Goal: Communication & Community: Answer question/provide support

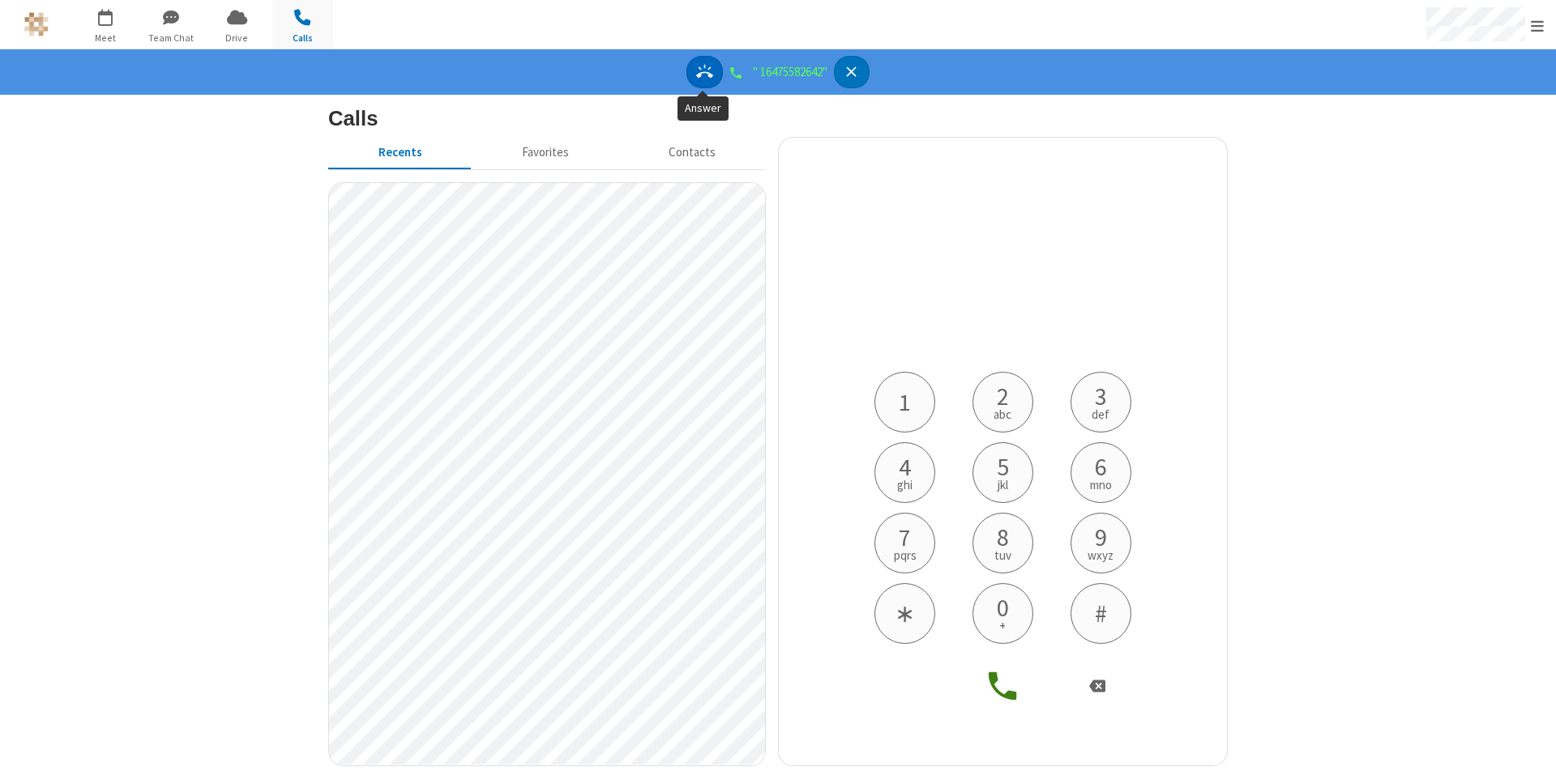
click at [700, 70] on icon "Answer" at bounding box center [705, 72] width 17 height 17
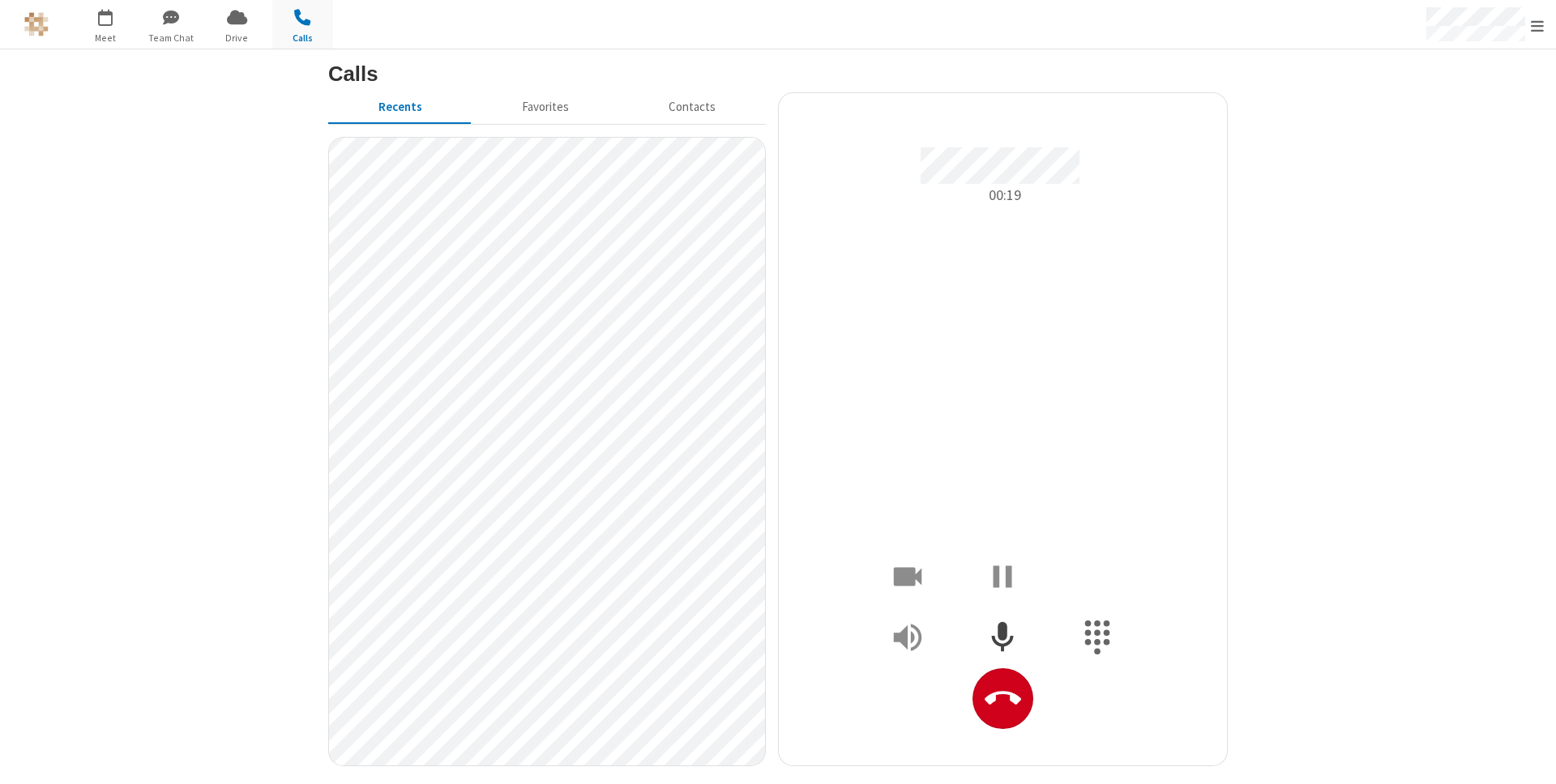
click at [1003, 649] on icon "Mute" at bounding box center [1003, 636] width 22 height 30
click at [238, 38] on span "Drive" at bounding box center [237, 37] width 61 height 15
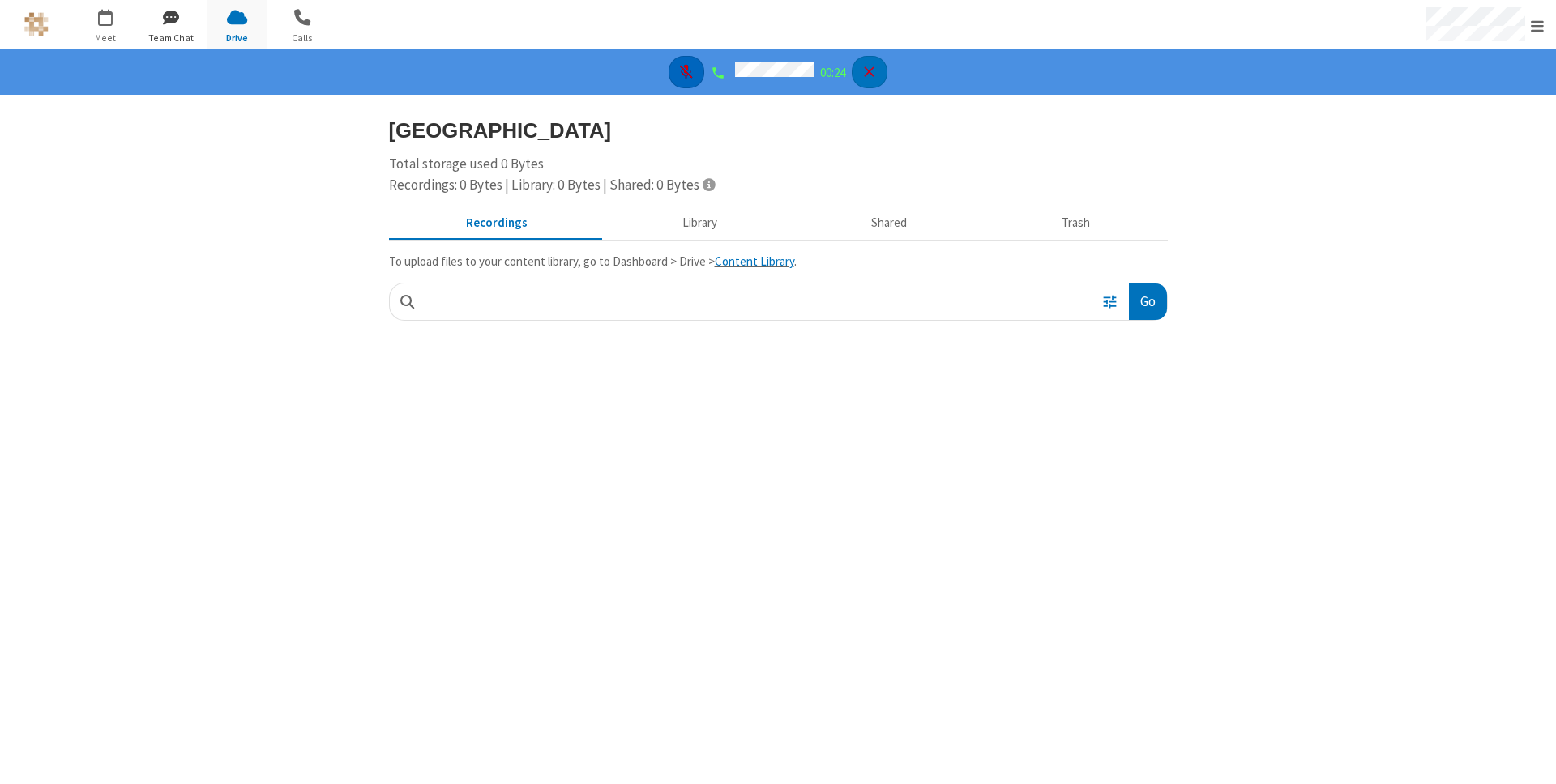
click at [168, 25] on span "button" at bounding box center [171, 17] width 61 height 28
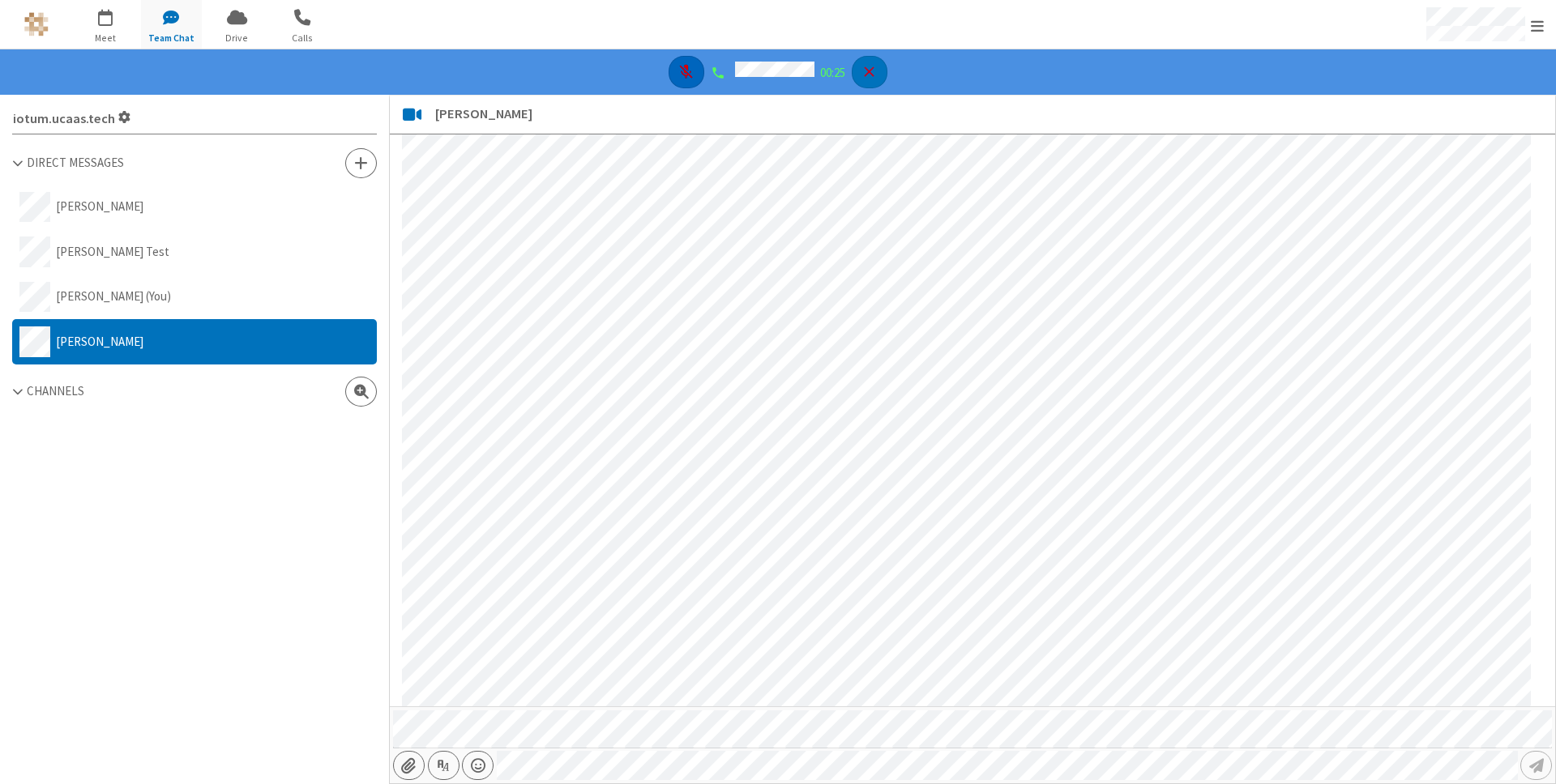
scroll to position [487, 0]
click at [151, 206] on button "[PERSON_NAME]" at bounding box center [194, 207] width 365 height 45
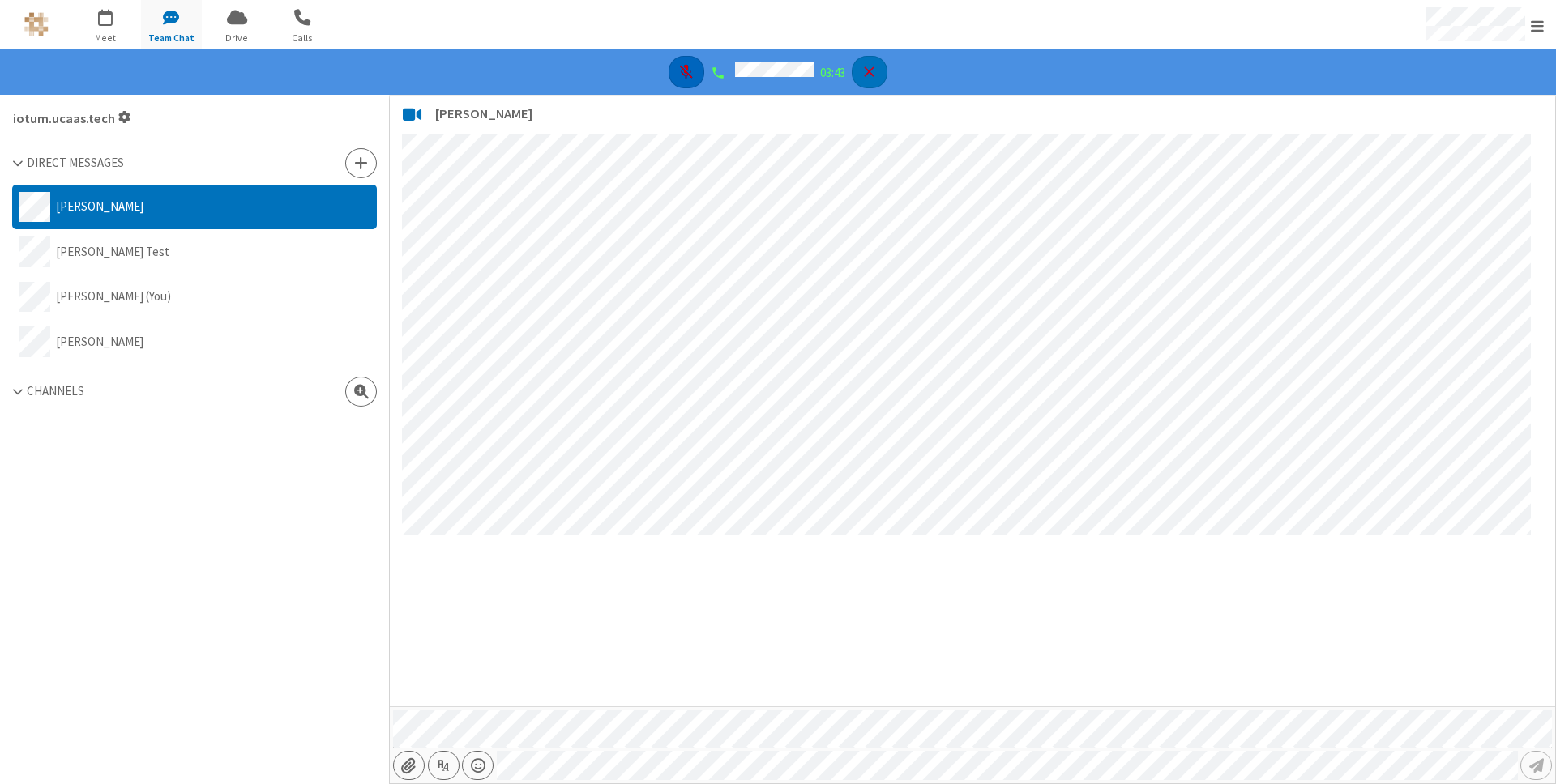
click at [522, 81] on div "03:43" at bounding box center [778, 72] width 1556 height 45
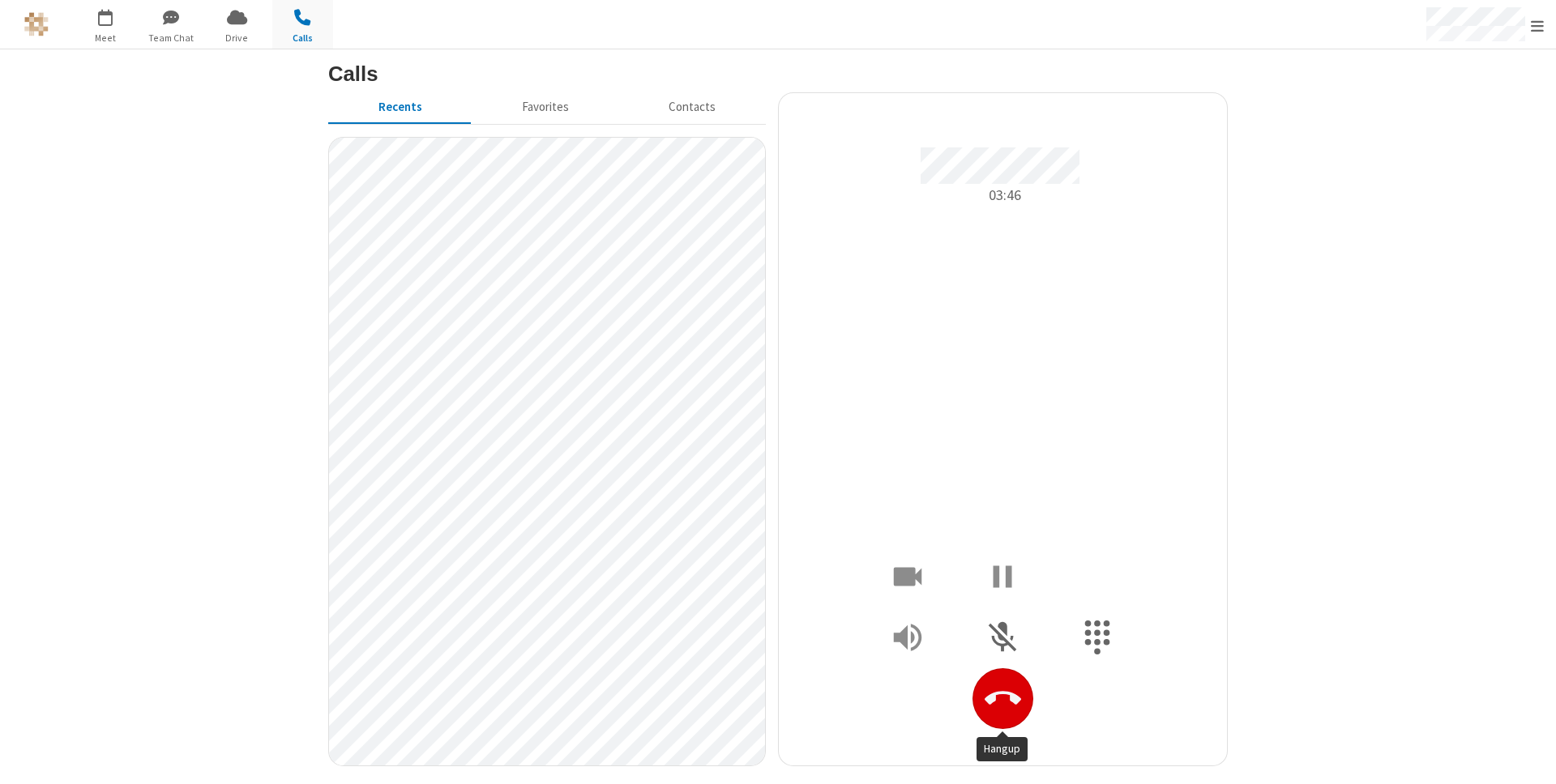
click at [1017, 706] on icon "Hangup" at bounding box center [1003, 699] width 37 height 37
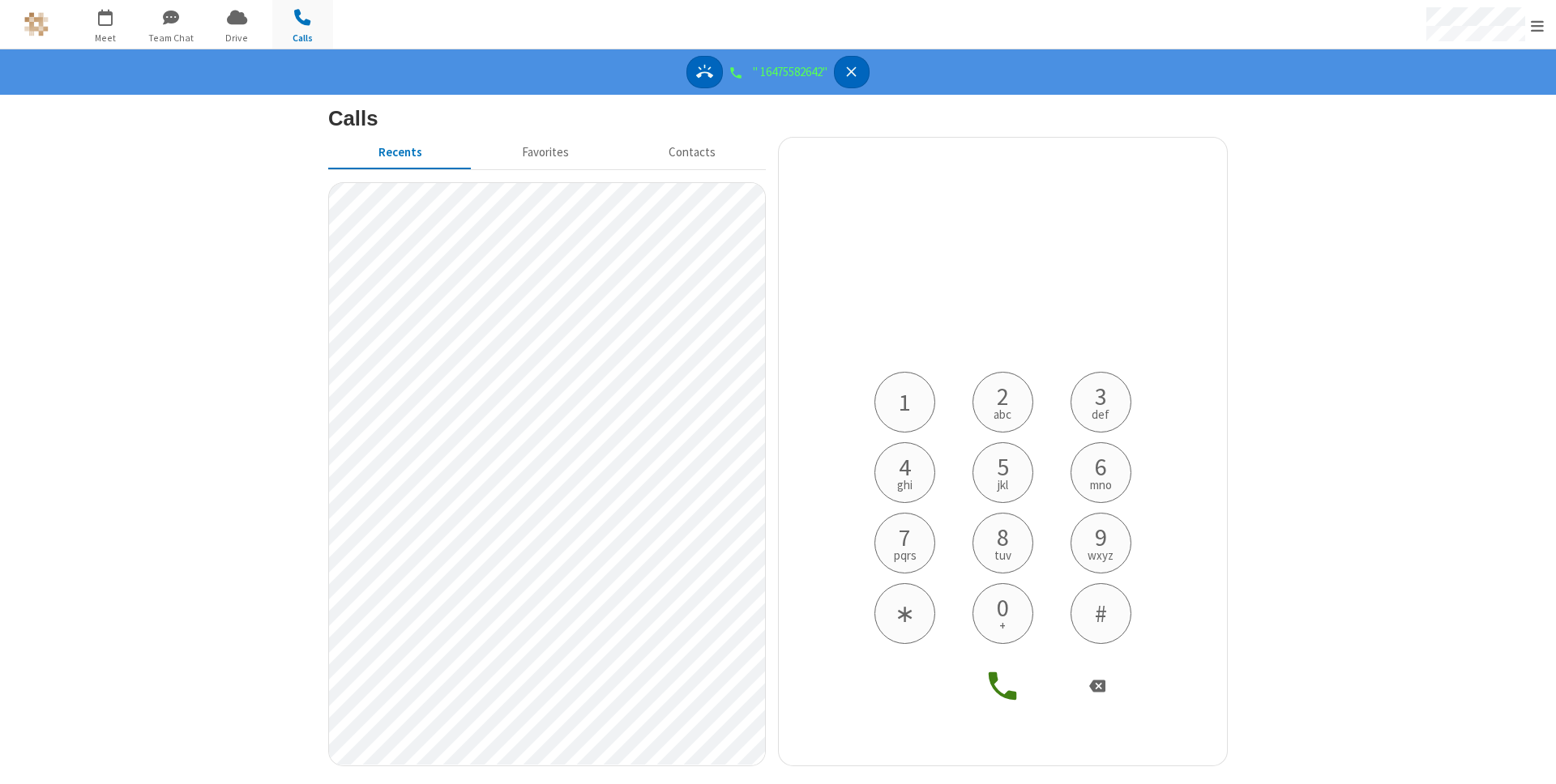
click at [848, 75] on icon "Decline" at bounding box center [851, 72] width 17 height 17
click at [707, 73] on icon "Answer" at bounding box center [705, 71] width 17 height 14
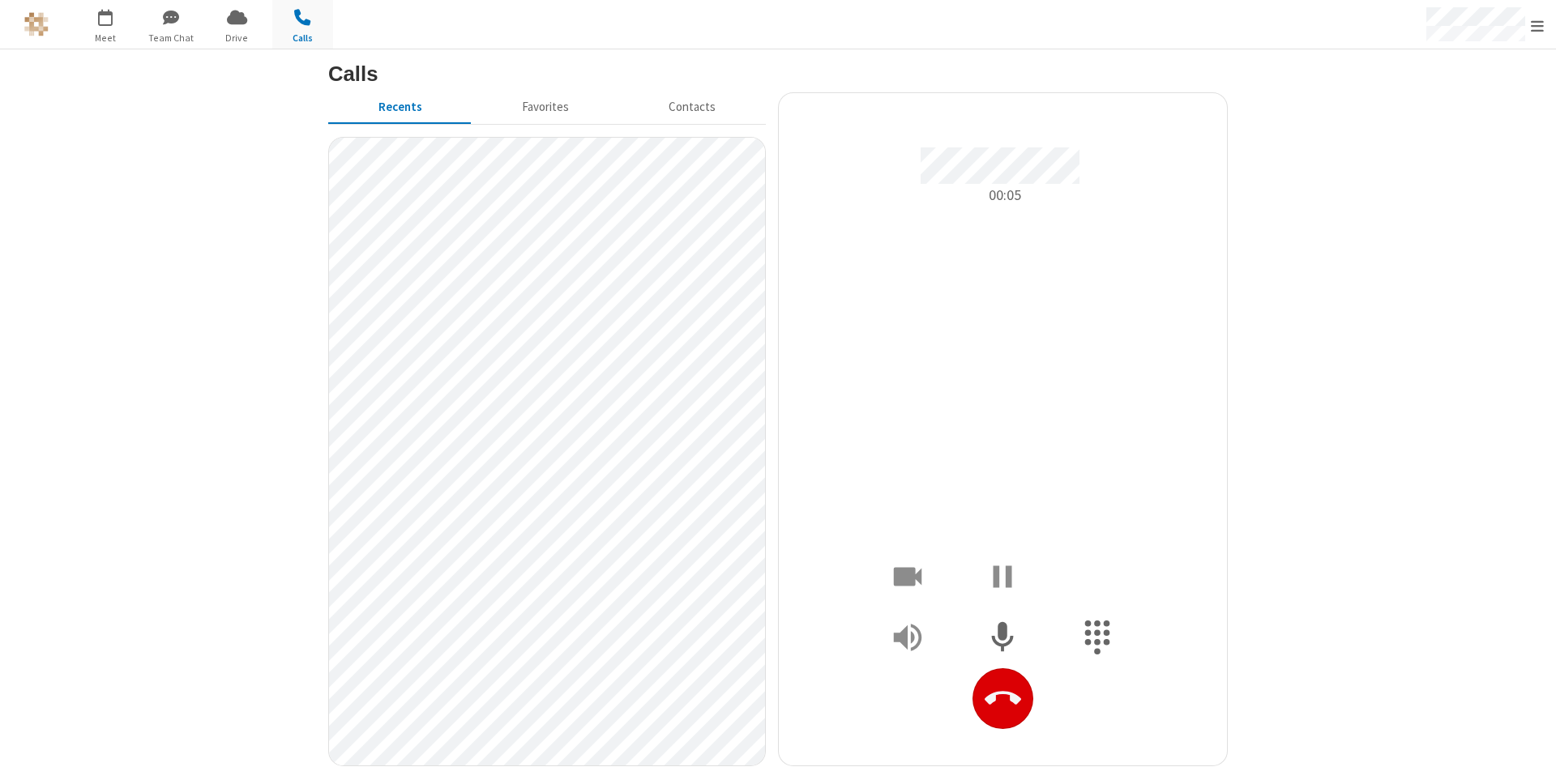
click at [996, 680] on icon "Hangup" at bounding box center [1003, 699] width 37 height 37
